Goal: Task Accomplishment & Management: Manage account settings

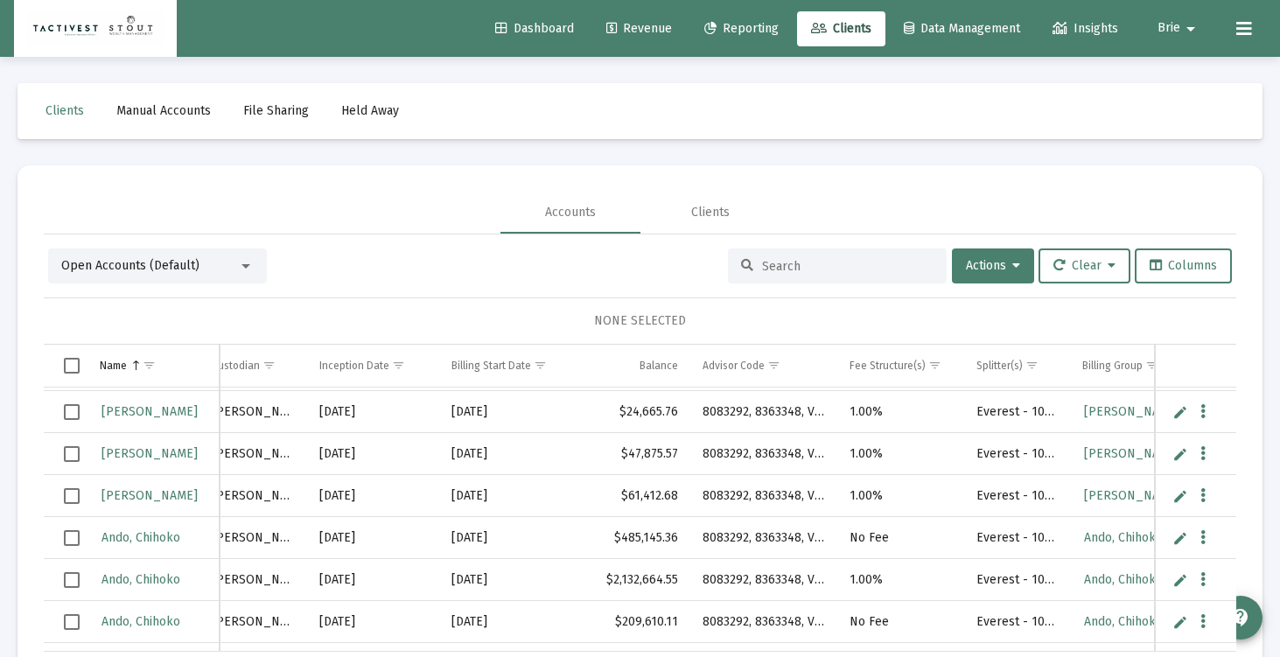
scroll to position [82, 0]
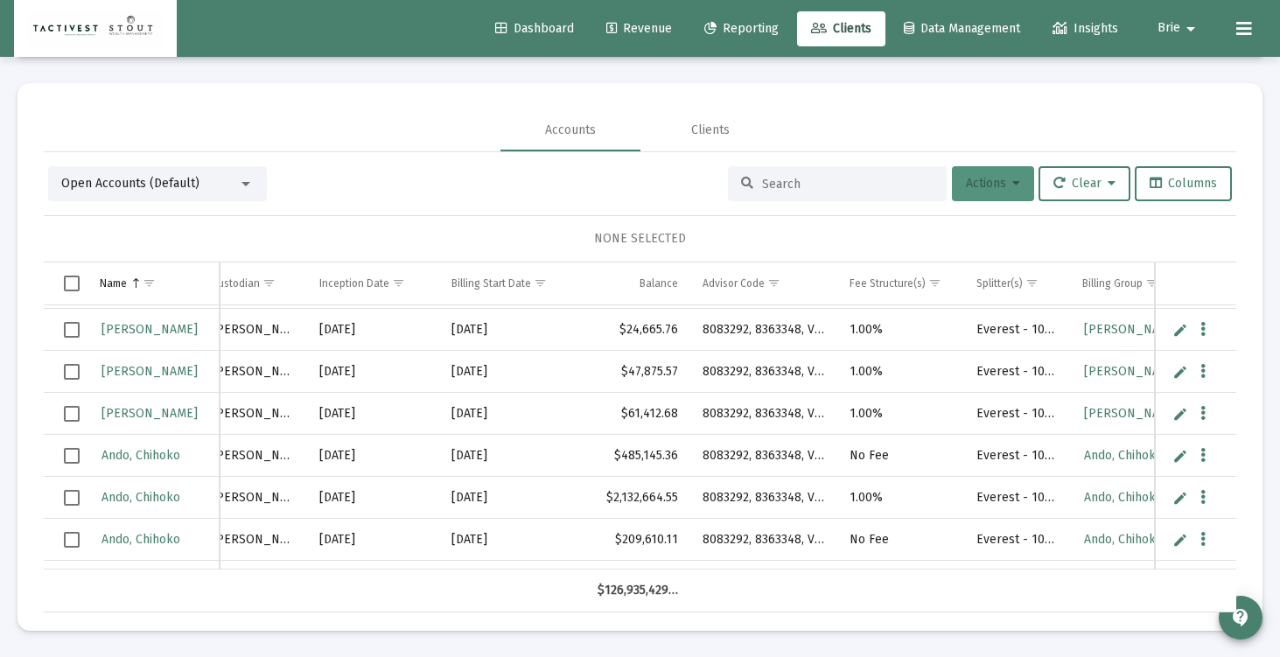
click at [1010, 196] on button "Actions" at bounding box center [993, 183] width 82 height 35
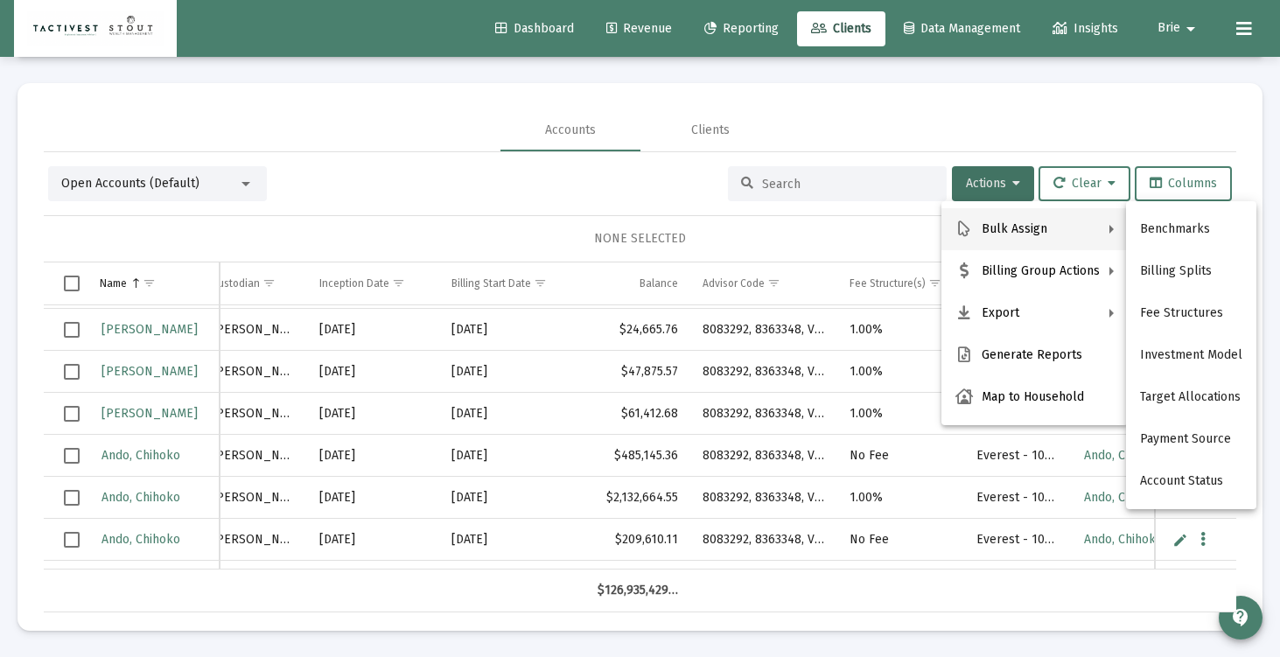
click at [991, 187] on div at bounding box center [640, 328] width 1280 height 657
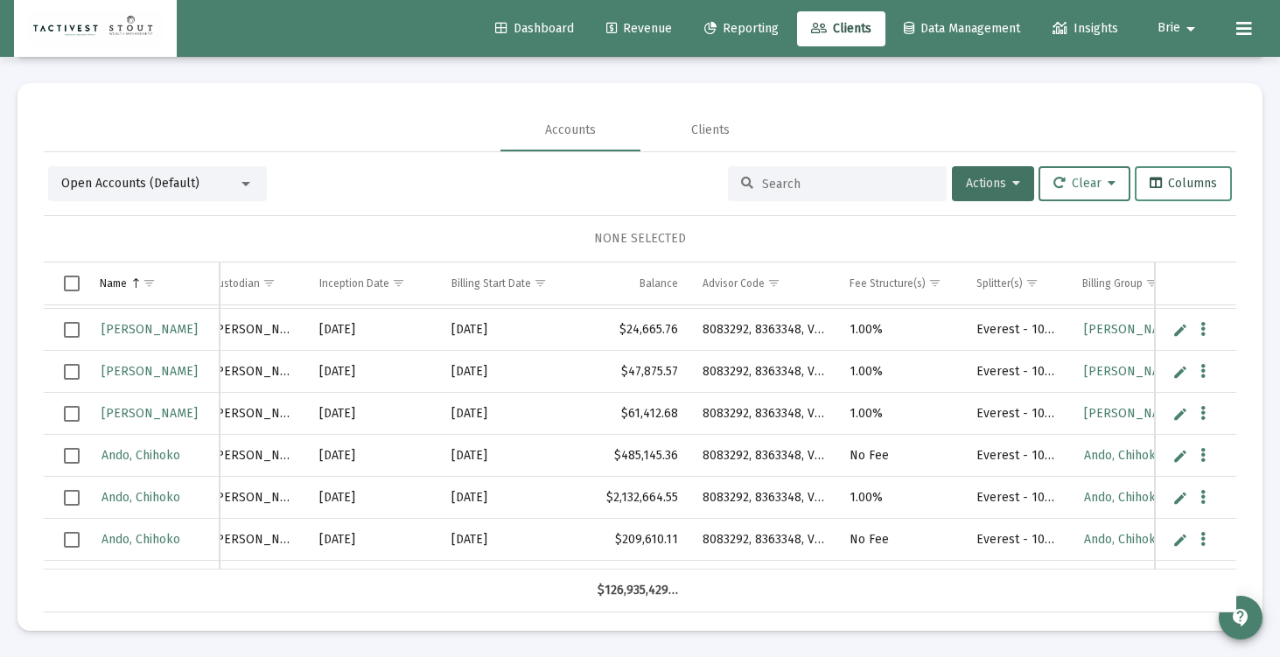
click at [1184, 178] on span "Columns" at bounding box center [1183, 183] width 67 height 15
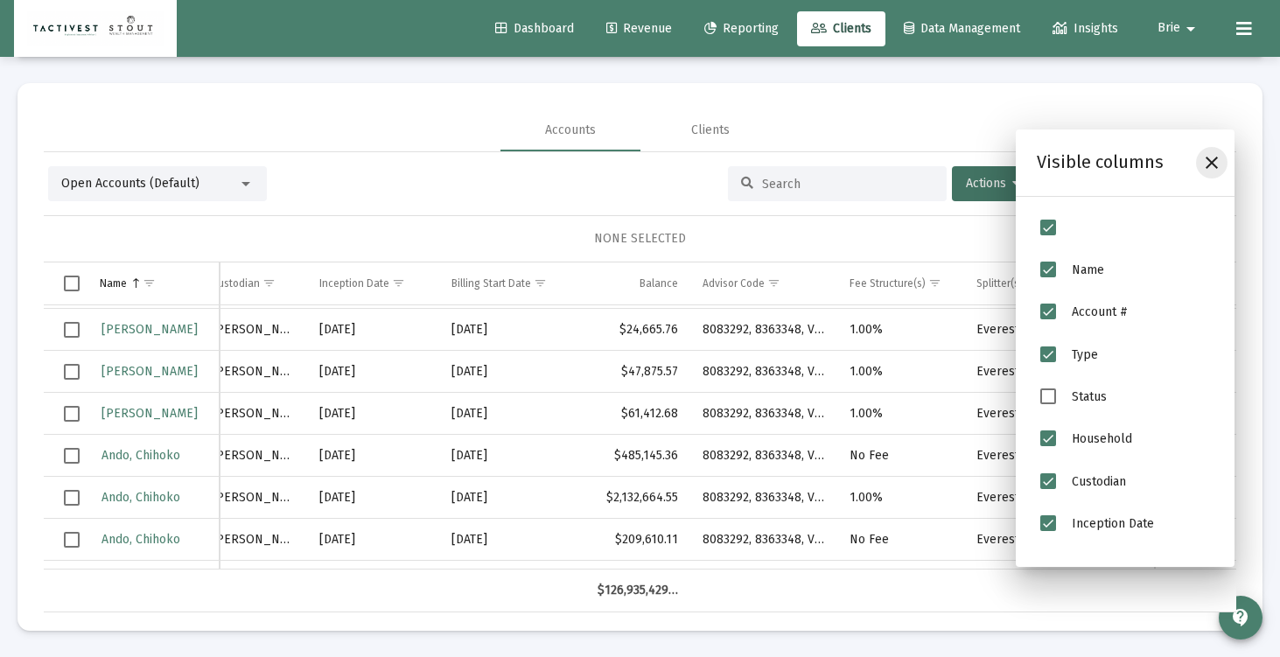
click at [1209, 159] on icon "Close" at bounding box center [1211, 162] width 21 height 21
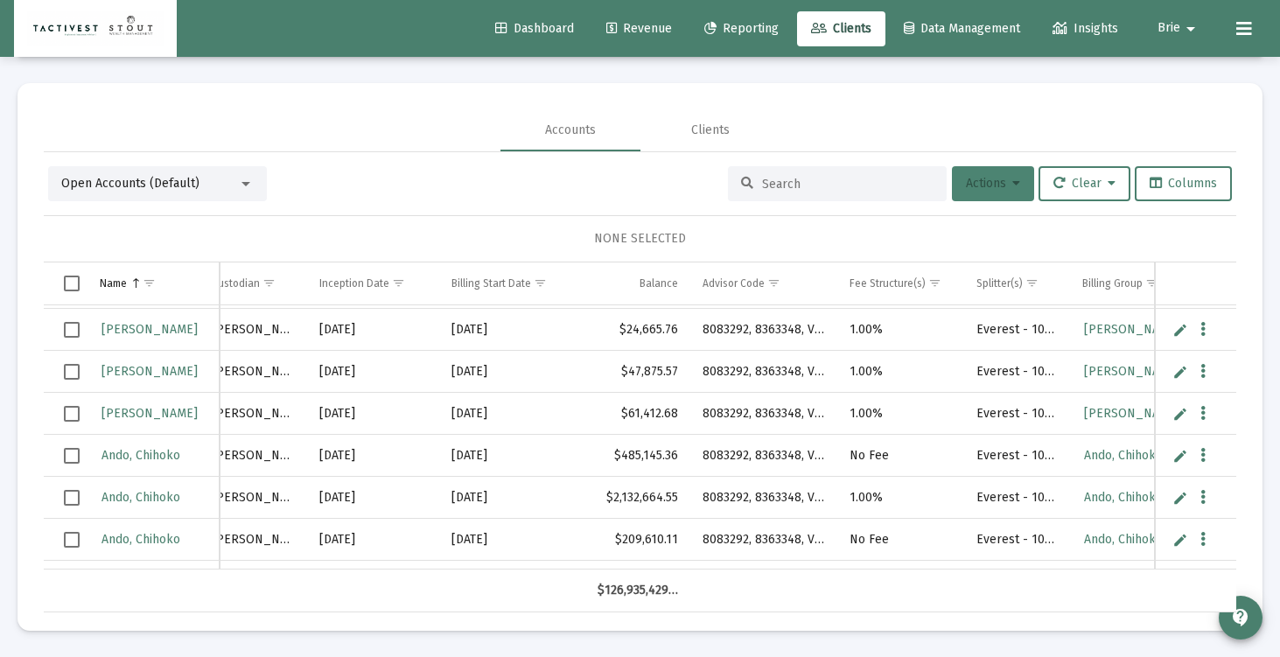
click at [1012, 186] on icon at bounding box center [1016, 184] width 8 height 12
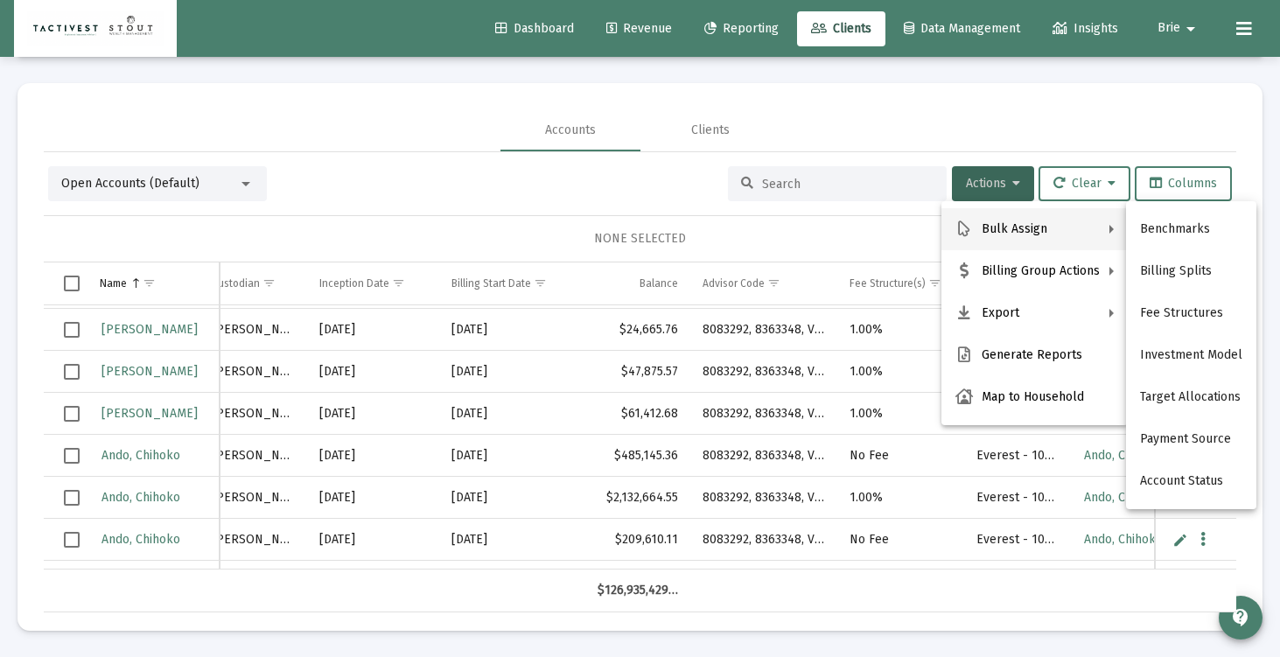
click at [1168, 153] on div at bounding box center [640, 328] width 1280 height 657
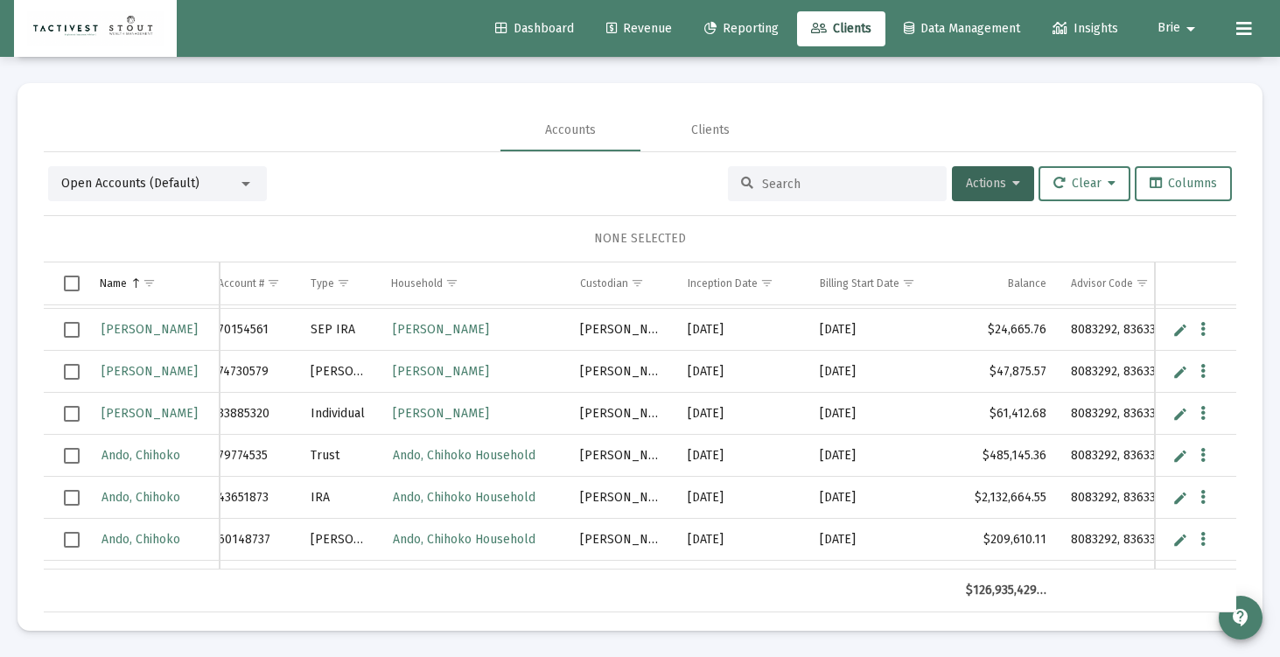
scroll to position [0, 0]
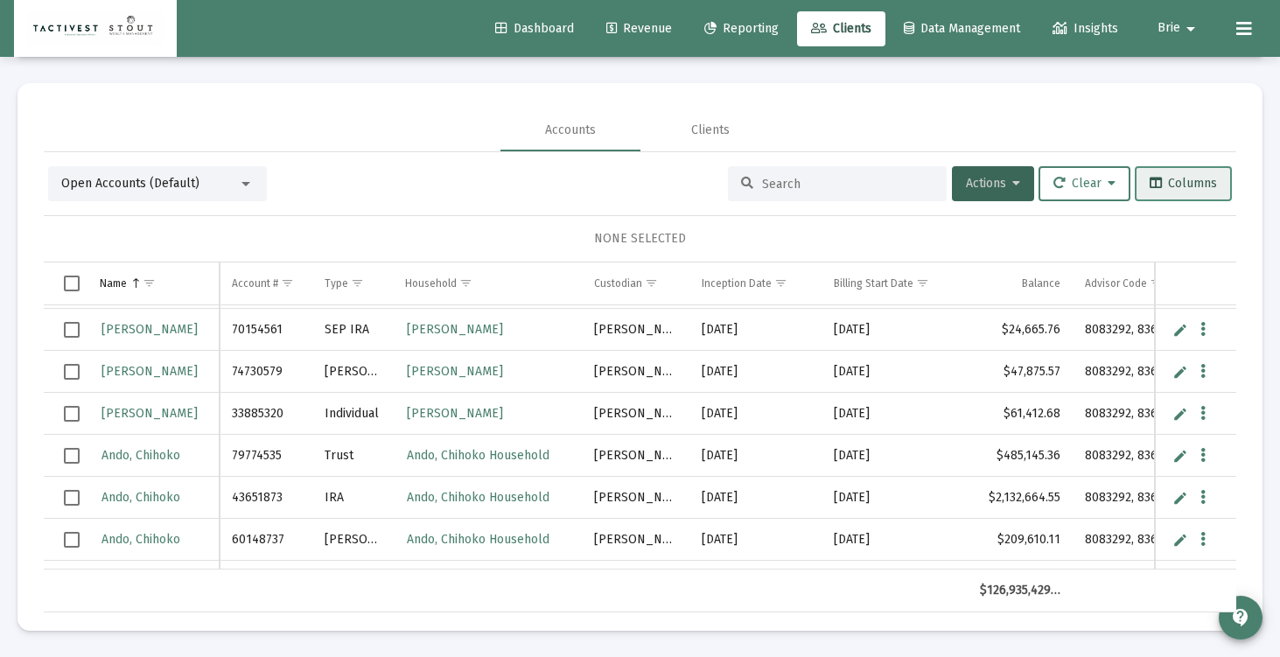
click at [1185, 174] on button "Columns" at bounding box center [1183, 183] width 97 height 35
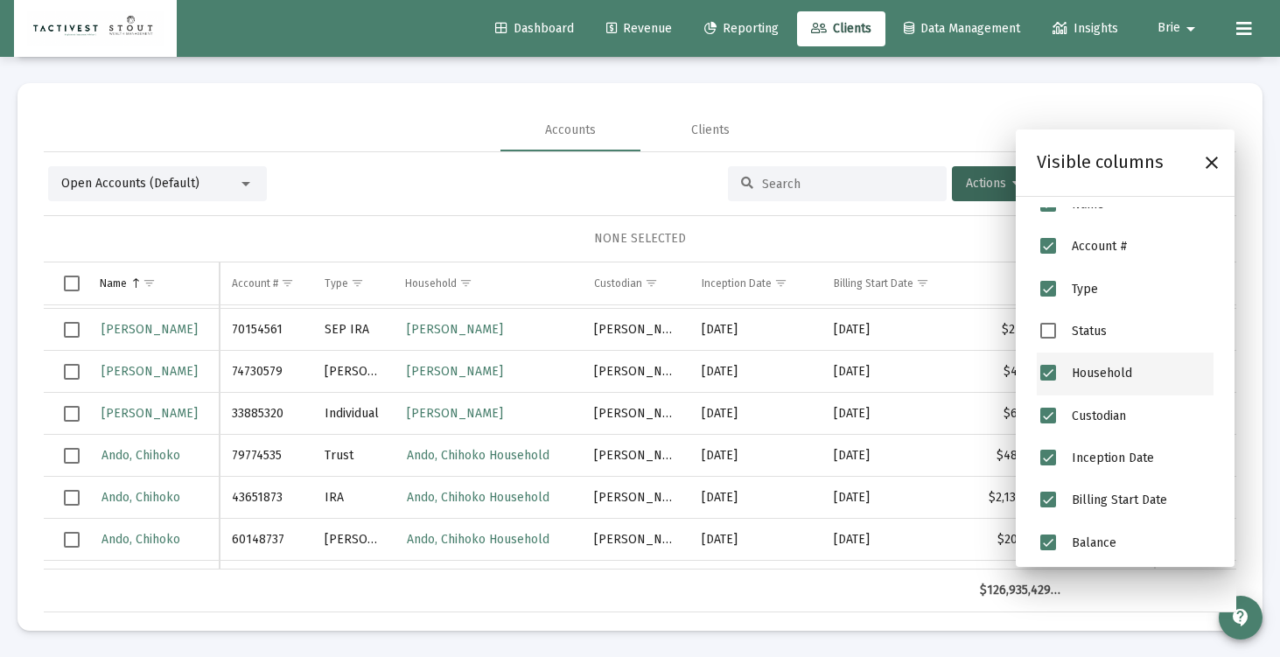
scroll to position [64, 0]
click at [1050, 420] on span "Custodian" at bounding box center [1048, 417] width 16 height 16
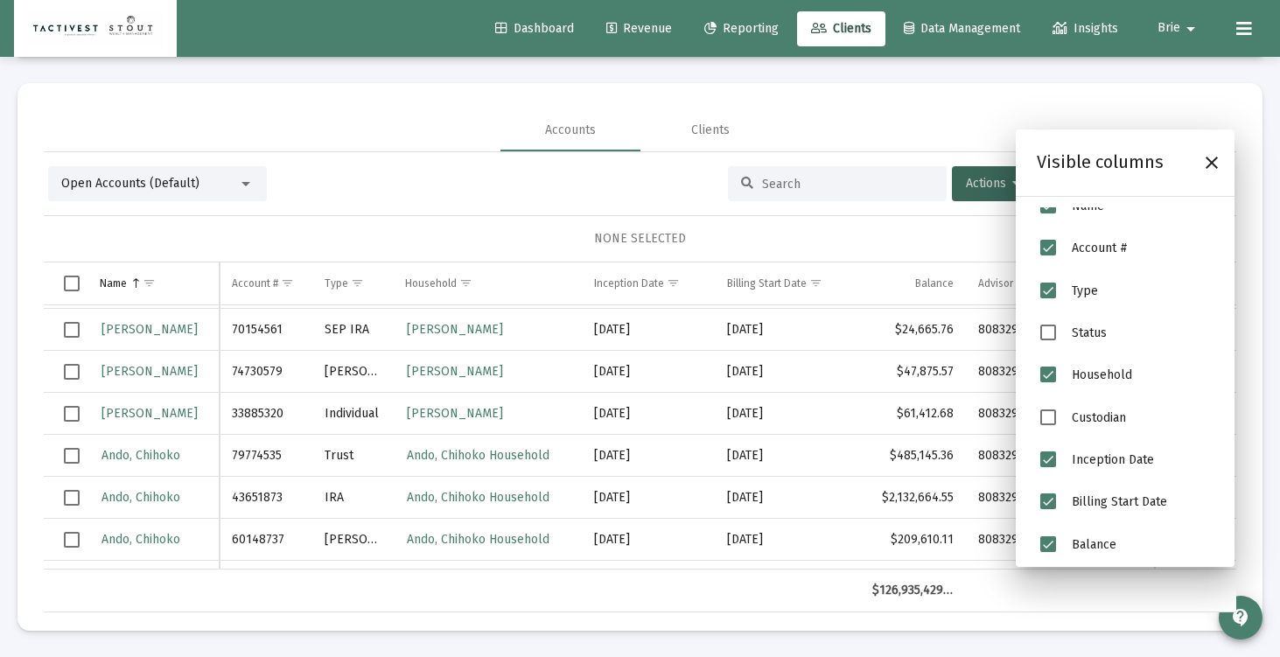
click at [1052, 465] on span "Inception Date" at bounding box center [1048, 459] width 16 height 16
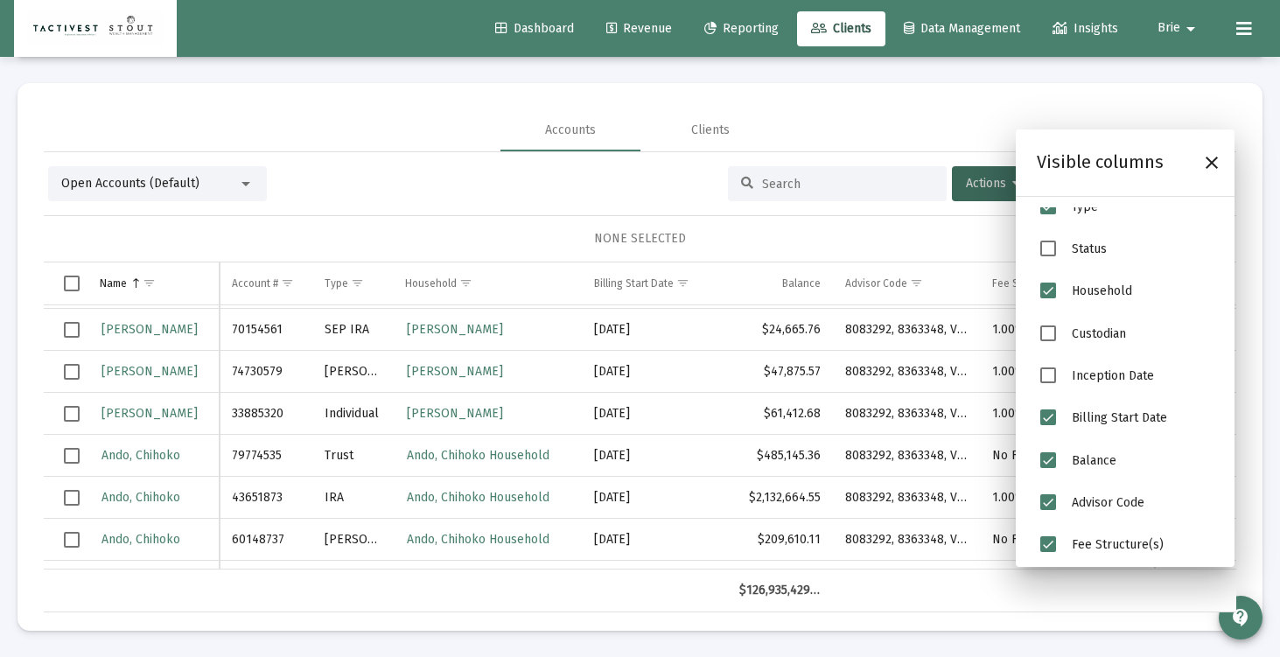
scroll to position [152, 0]
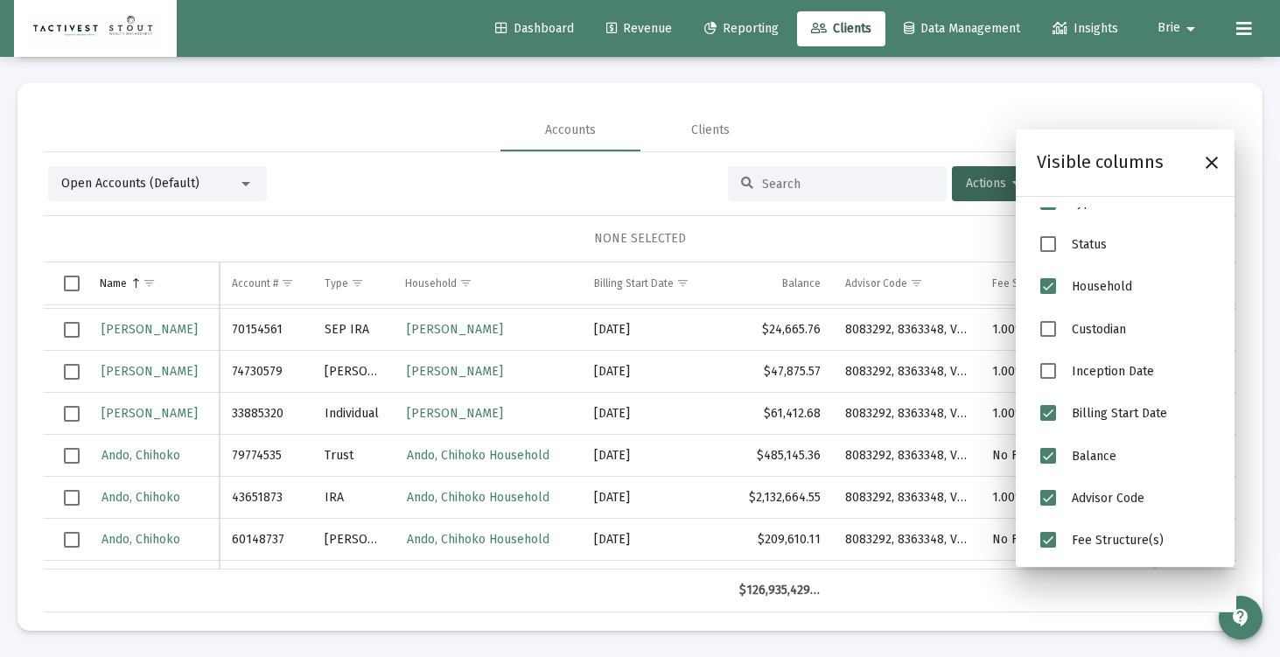
click at [1052, 456] on span "Balance" at bounding box center [1048, 456] width 16 height 16
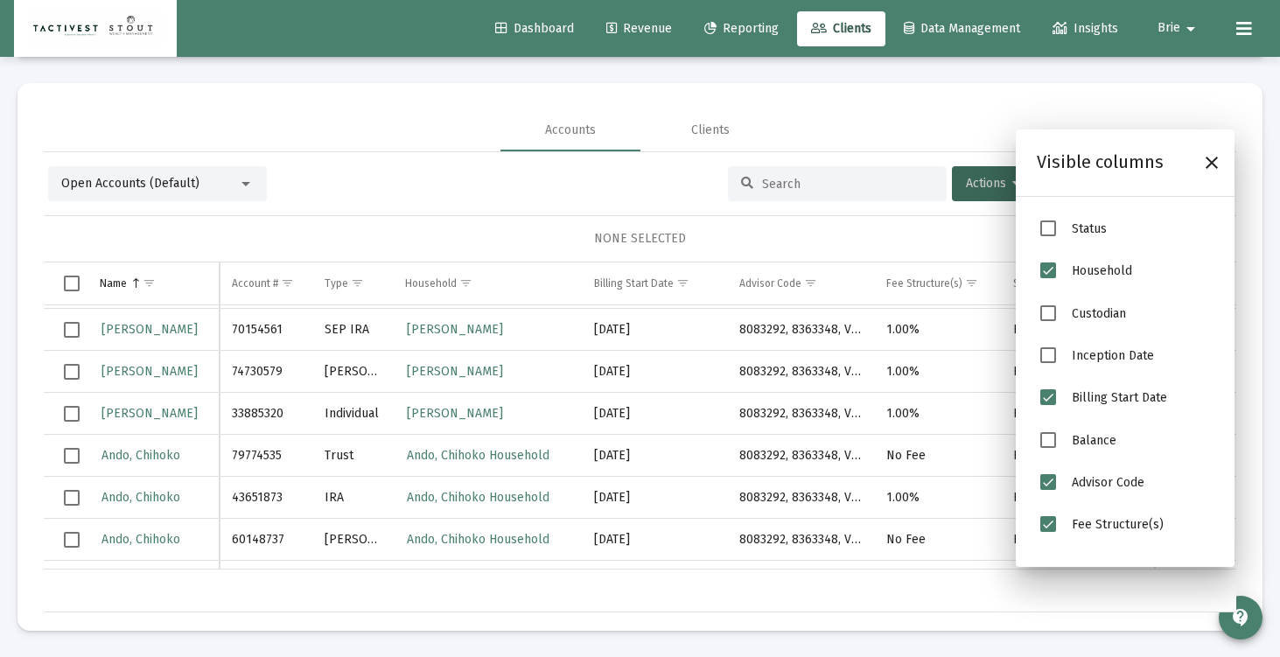
scroll to position [174, 0]
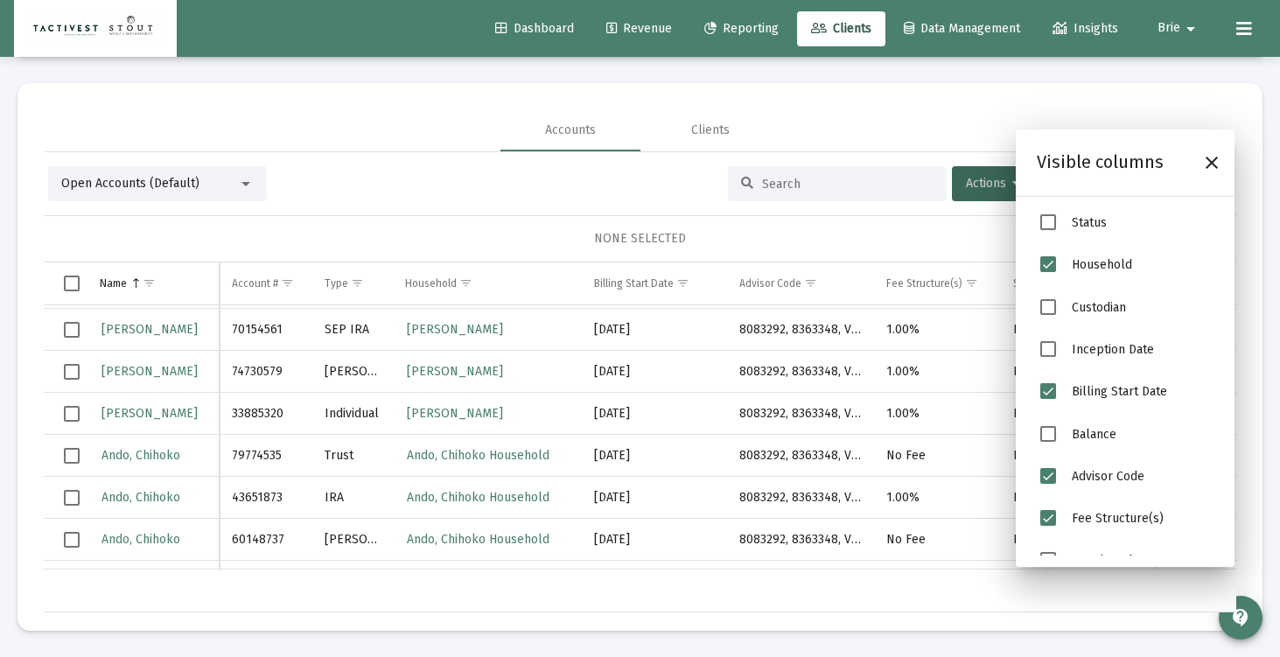
click at [1046, 484] on span "Advisor Code" at bounding box center [1048, 476] width 16 height 16
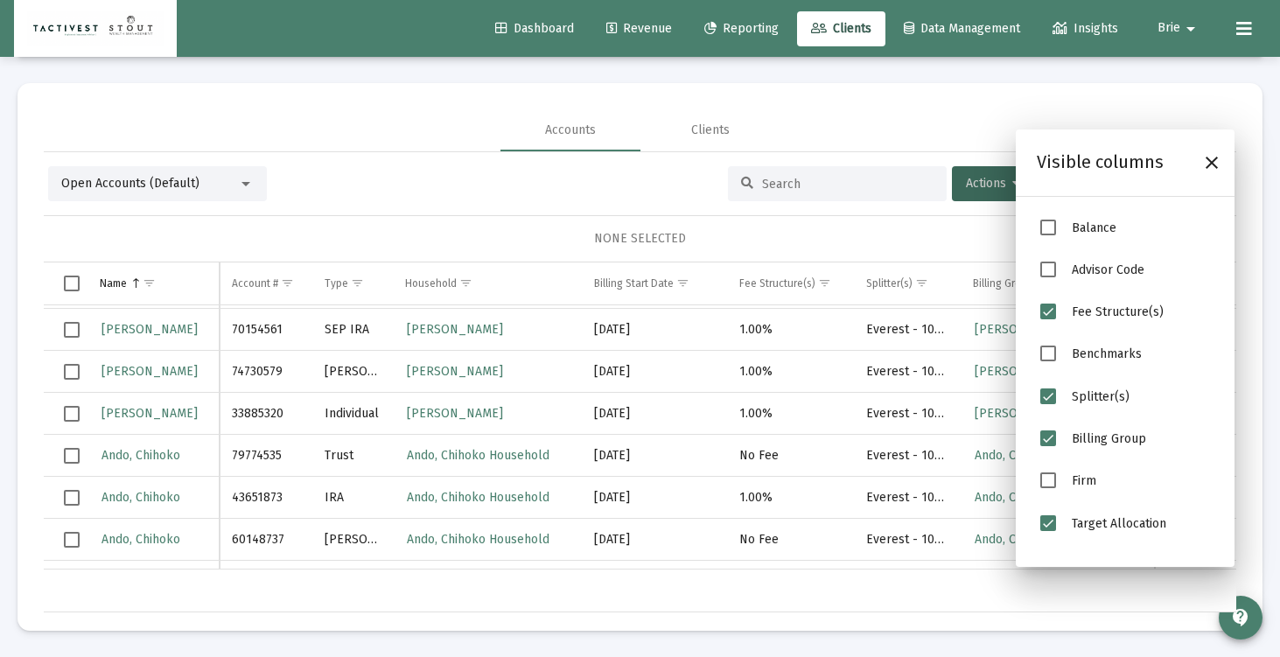
scroll to position [385, 0]
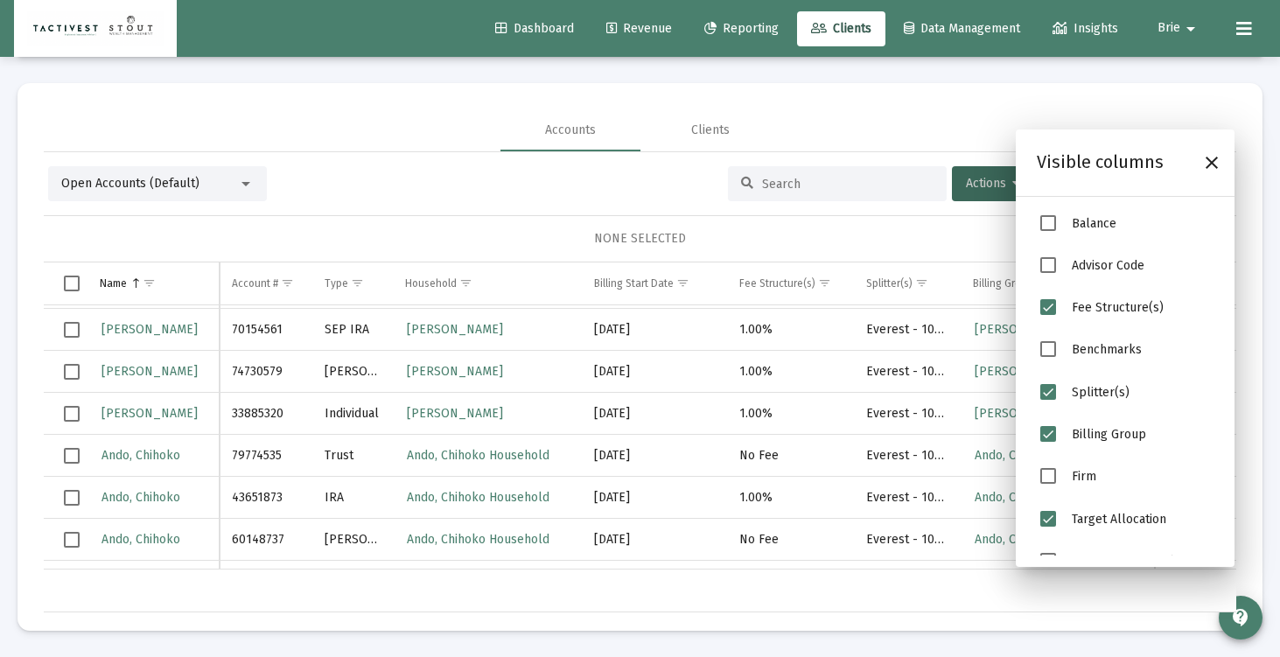
click at [1052, 441] on span "Billing Group" at bounding box center [1048, 434] width 16 height 16
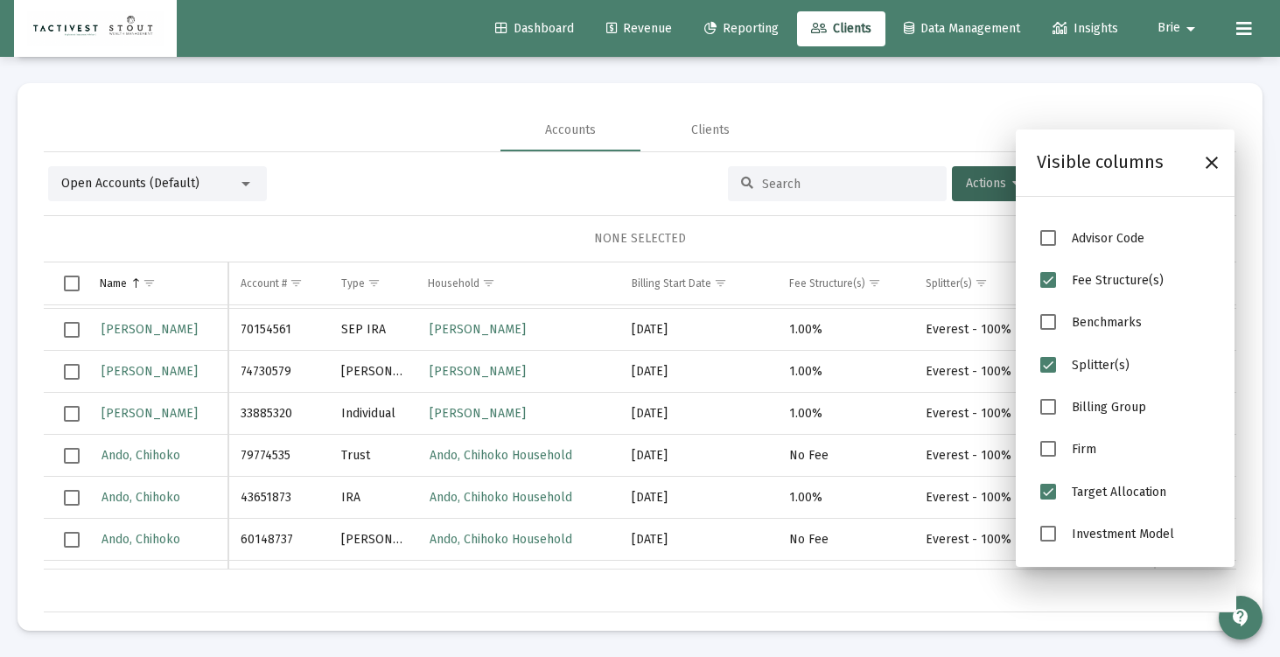
scroll to position [420, 0]
click at [1047, 496] on span "Target Allocation" at bounding box center [1048, 492] width 16 height 16
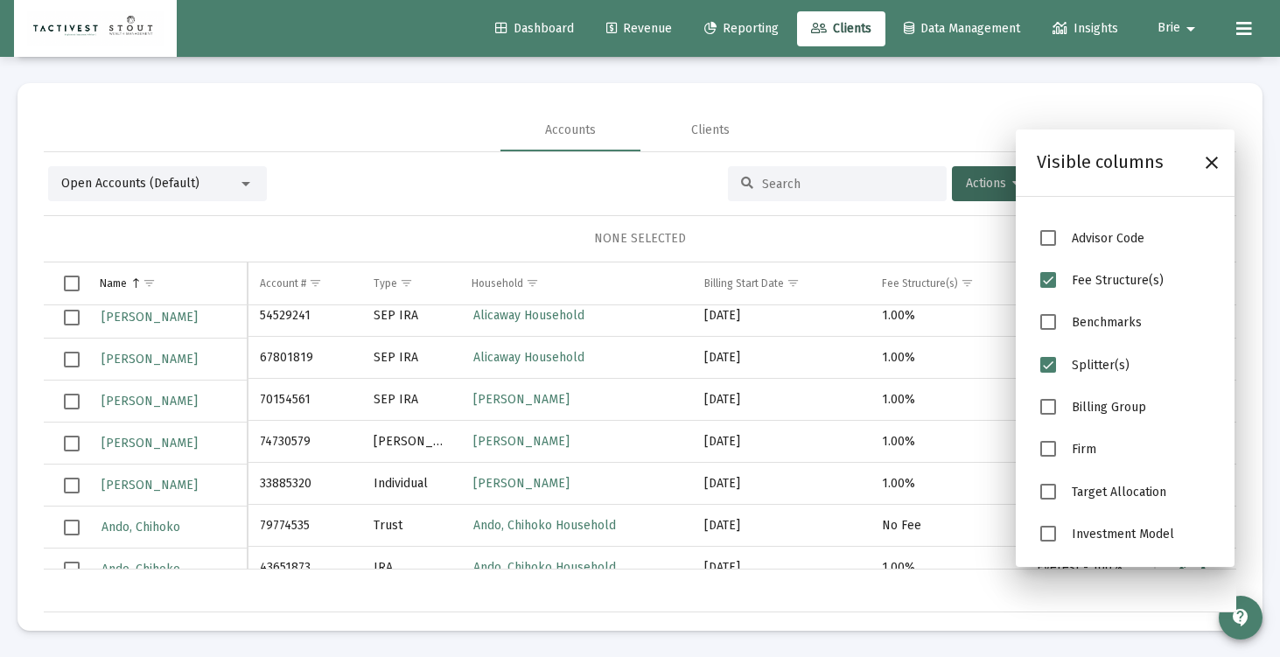
scroll to position [640, 0]
click at [1220, 169] on icon "Close" at bounding box center [1211, 162] width 21 height 21
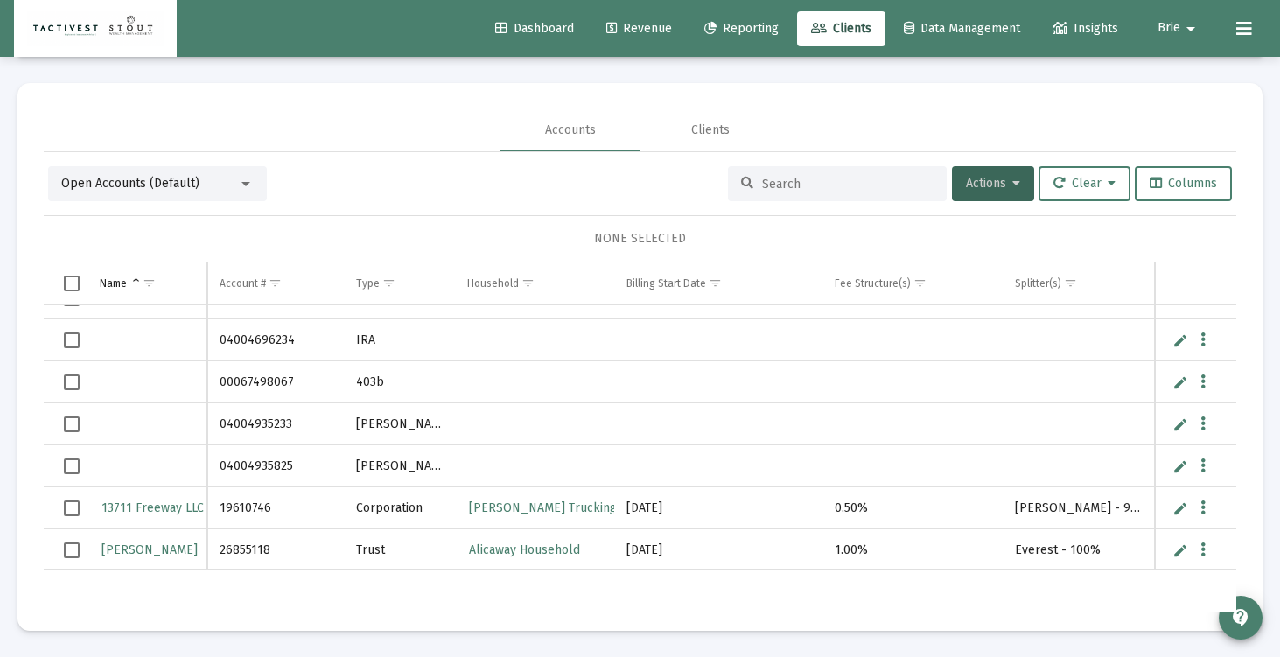
scroll to position [0, 0]
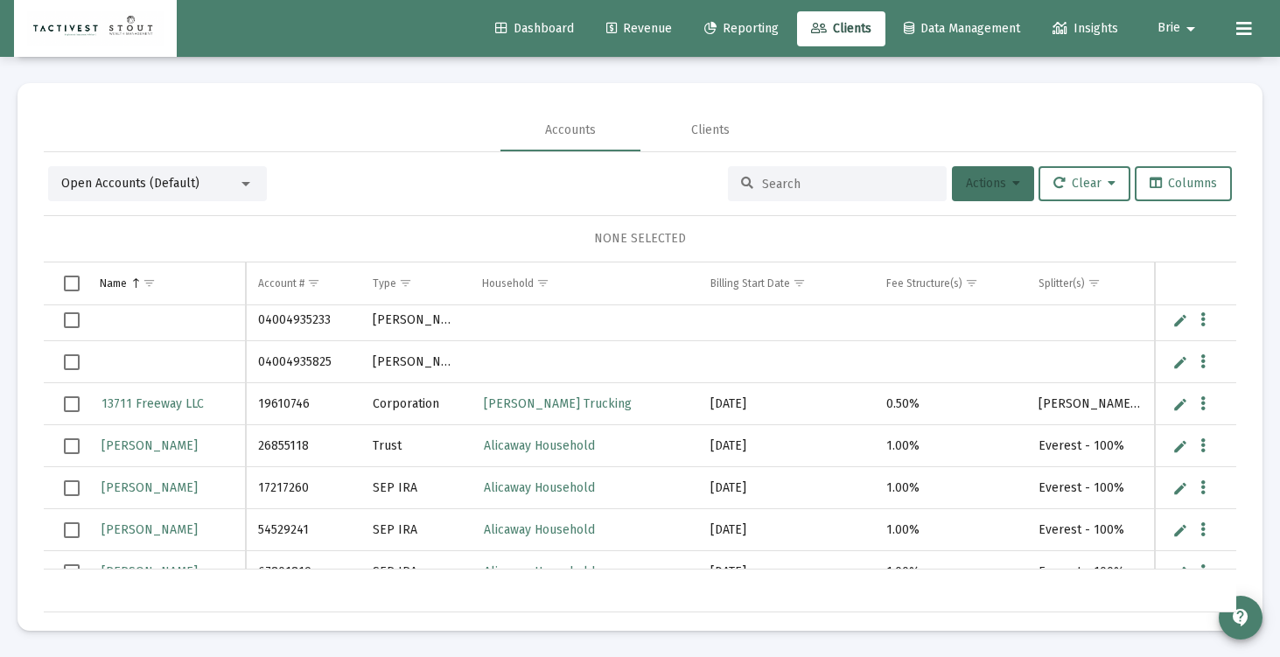
click at [1007, 172] on button "Actions" at bounding box center [993, 183] width 82 height 35
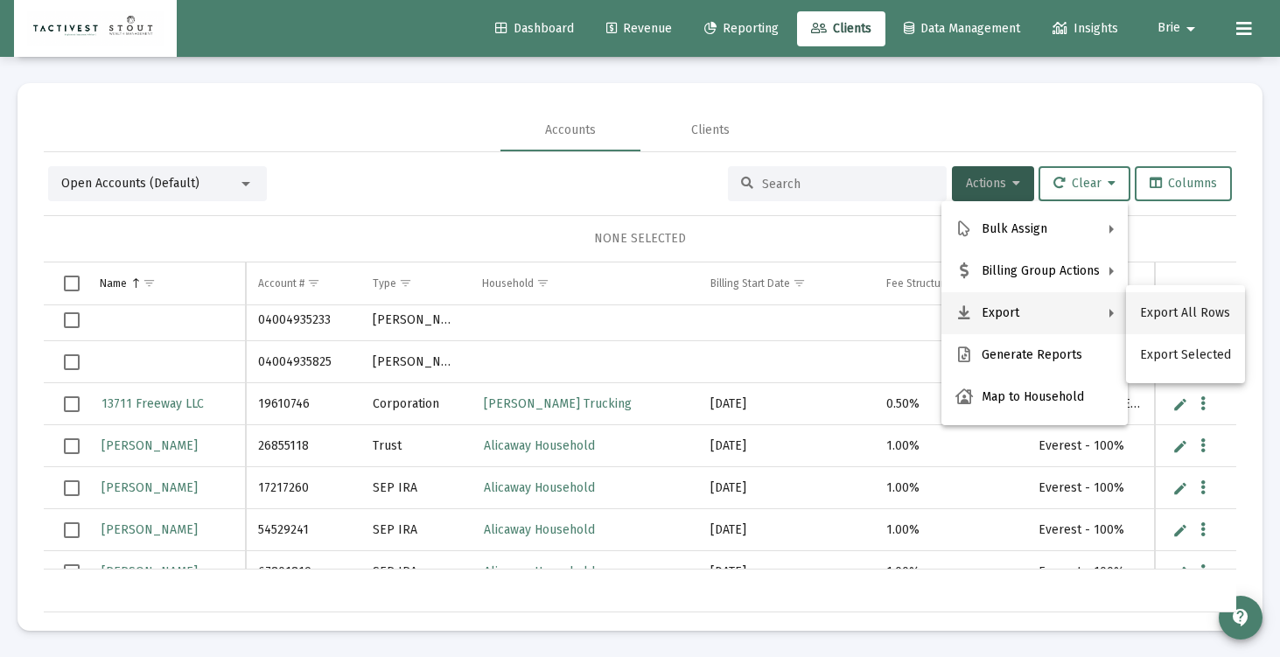
click at [1184, 316] on button "Export All Rows" at bounding box center [1185, 313] width 119 height 42
